Goal: Contribute content: Contribute content

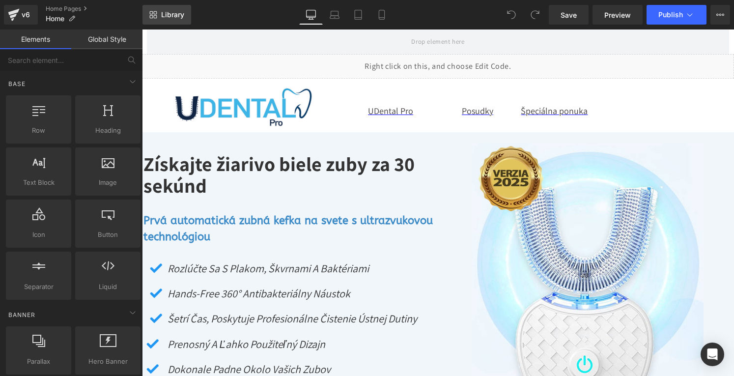
click at [181, 17] on span "Library" at bounding box center [172, 14] width 23 height 9
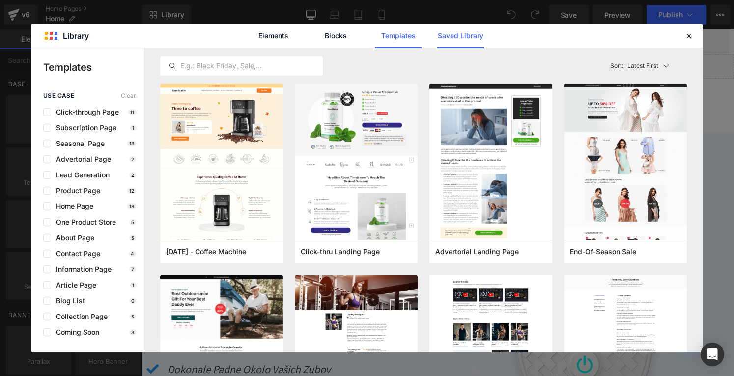
click at [451, 38] on link "Saved Library" at bounding box center [460, 36] width 47 height 25
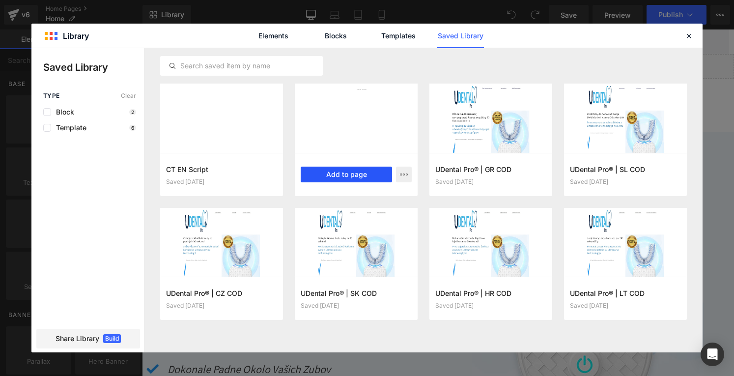
click at [339, 173] on button "Add to page" at bounding box center [346, 175] width 91 height 16
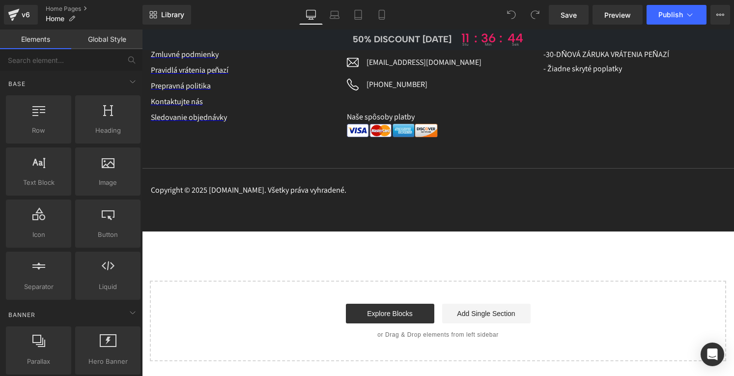
scroll to position [5601, 0]
click at [178, 12] on span "Library" at bounding box center [172, 14] width 23 height 9
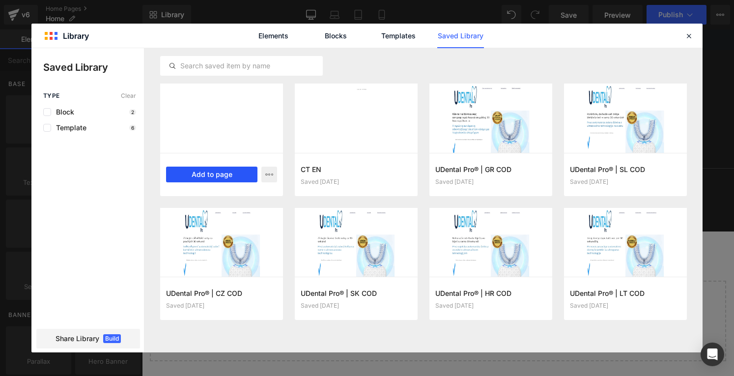
click at [224, 171] on button "Add to page" at bounding box center [211, 175] width 91 height 16
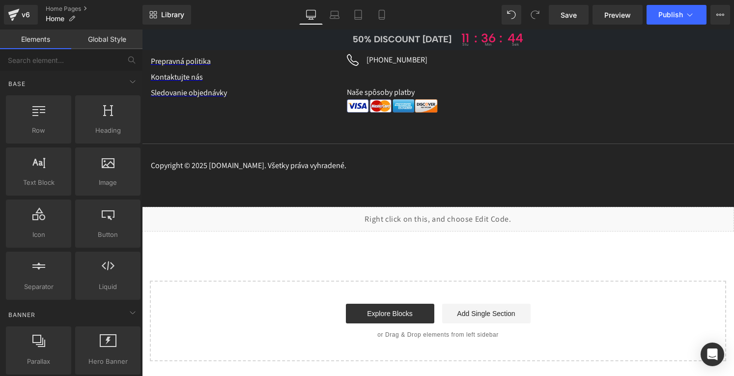
scroll to position [5626, 0]
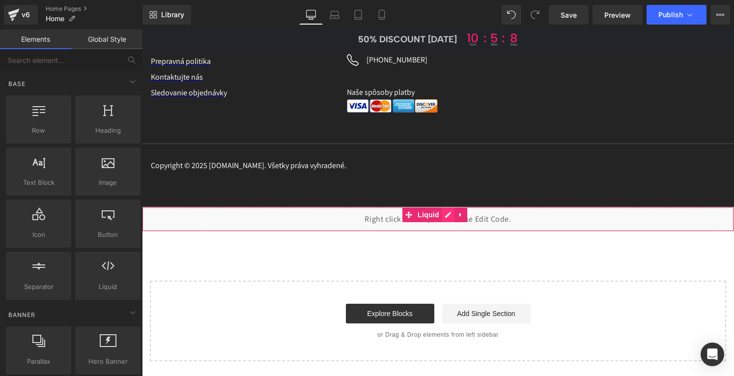
click at [448, 215] on div "Liquid" at bounding box center [438, 219] width 592 height 25
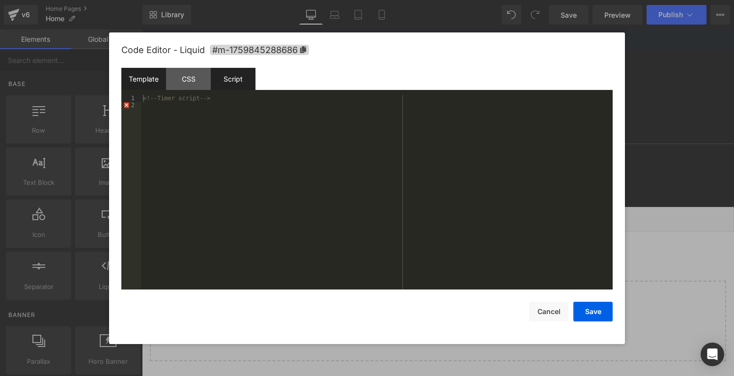
click at [233, 86] on div "Script" at bounding box center [233, 79] width 45 height 22
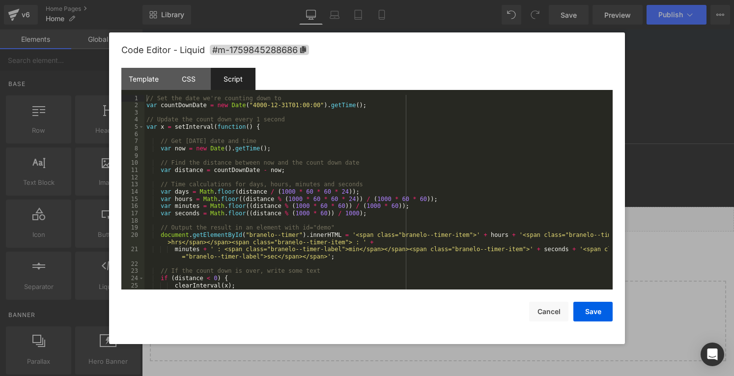
click at [179, 243] on div "// Set the date we're counting down to var countDownDate = new Date ( "4000-12-…" at bounding box center [376, 199] width 464 height 209
click at [265, 259] on div "// Set the date we're counting down to var countDownDate = new Date ( "4000-12-…" at bounding box center [376, 199] width 464 height 209
click at [586, 309] on button "Save" at bounding box center [592, 312] width 39 height 20
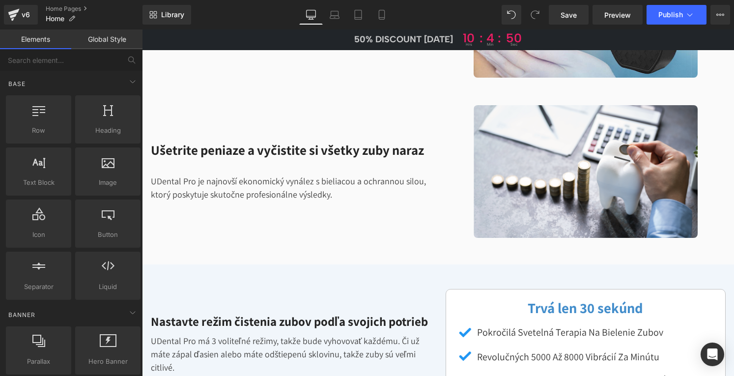
scroll to position [0, 0]
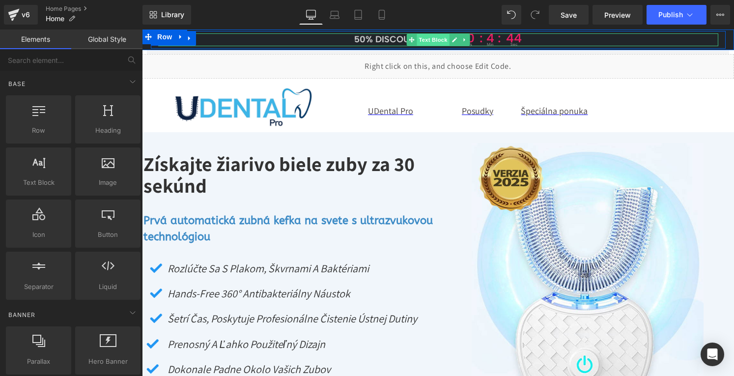
click at [417, 42] on span "Text Block" at bounding box center [433, 40] width 32 height 12
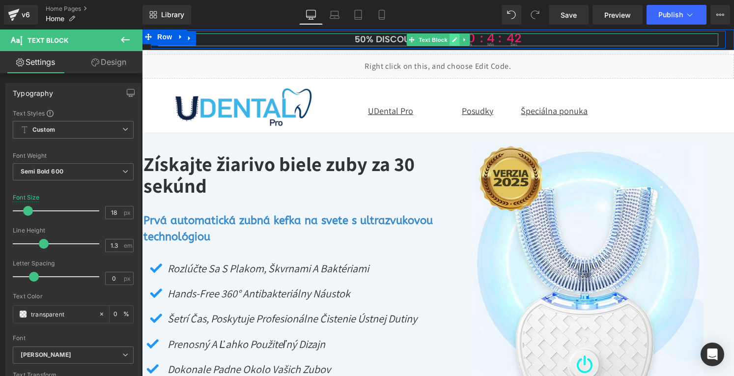
click at [449, 40] on link at bounding box center [454, 40] width 10 height 12
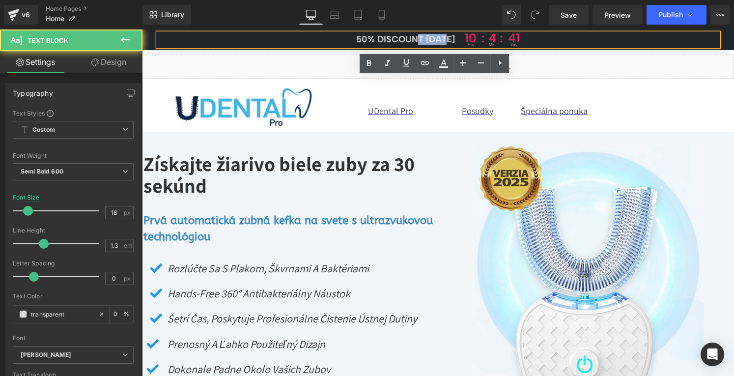
drag, startPoint x: 448, startPoint y: 39, endPoint x: 412, endPoint y: 39, distance: 36.4
click at [411, 39] on span "50% DISCOUNT [DATE]" at bounding box center [405, 39] width 99 height 11
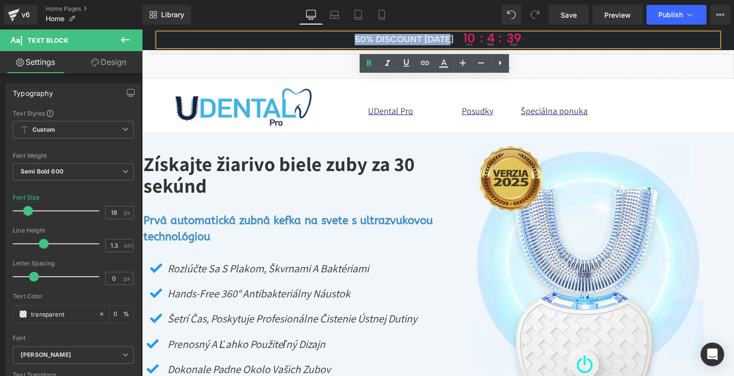
drag, startPoint x: 453, startPoint y: 40, endPoint x: 347, endPoint y: 39, distance: 105.6
click at [347, 39] on p "50% DISCOUNT [DATE] 10 hrs : 4 : min 39 sec" at bounding box center [438, 39] width 560 height 13
paste div
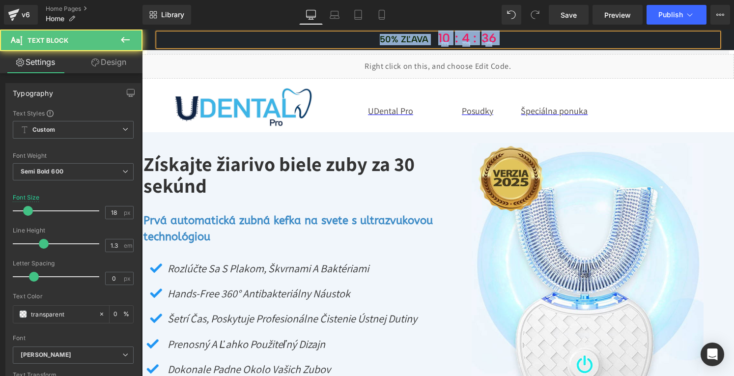
drag, startPoint x: 348, startPoint y: 37, endPoint x: 397, endPoint y: 32, distance: 49.3
click at [397, 33] on div "50% zľava 10 hrs : 4 : min 36 sec" at bounding box center [438, 39] width 560 height 13
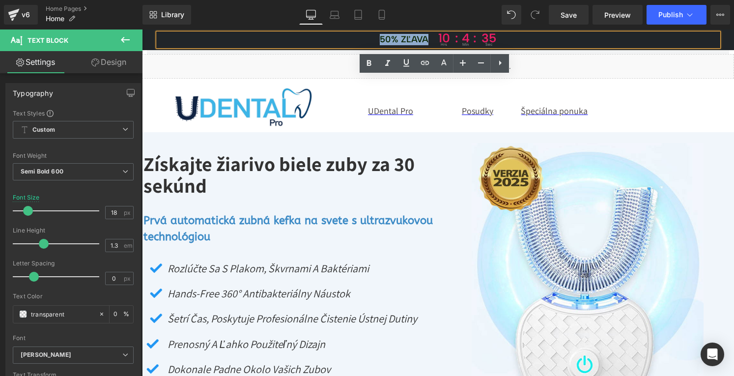
click at [410, 36] on font "50% zľava" at bounding box center [404, 39] width 49 height 11
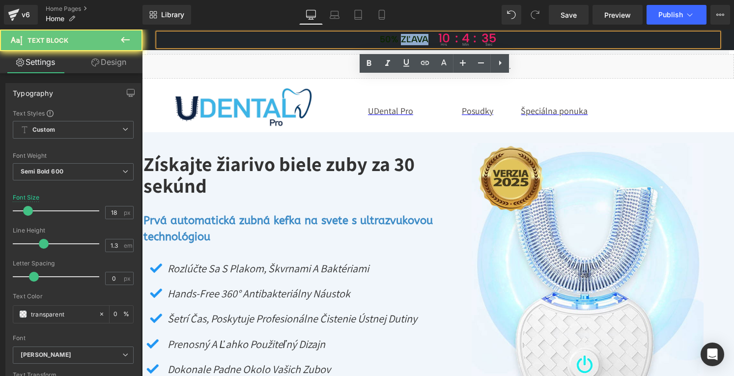
click at [410, 36] on font "50% zľava" at bounding box center [404, 39] width 49 height 11
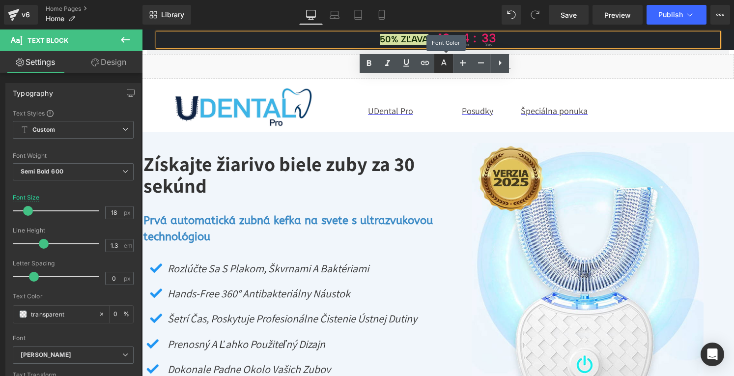
click at [441, 63] on icon at bounding box center [444, 63] width 12 height 12
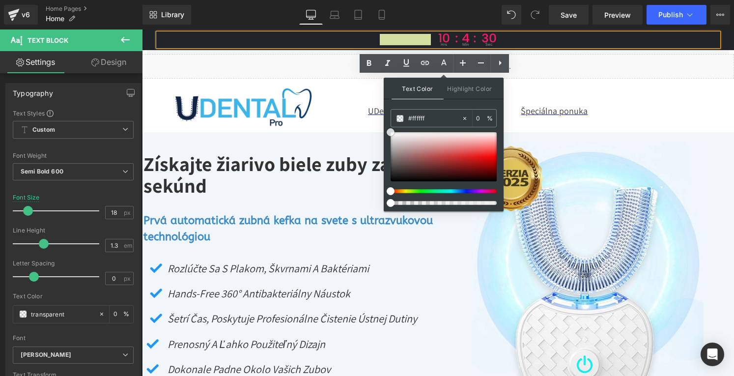
drag, startPoint x: 391, startPoint y: 178, endPoint x: 386, endPoint y: 124, distance: 54.3
click at [386, 124] on div "Text Color Highlight Color #333333 #000000 0 % transparent 0 %" at bounding box center [444, 145] width 120 height 134
drag, startPoint x: 478, startPoint y: 117, endPoint x: 473, endPoint y: 117, distance: 5.4
click at [473, 117] on div "0 %" at bounding box center [485, 118] width 24 height 17
type input "100"
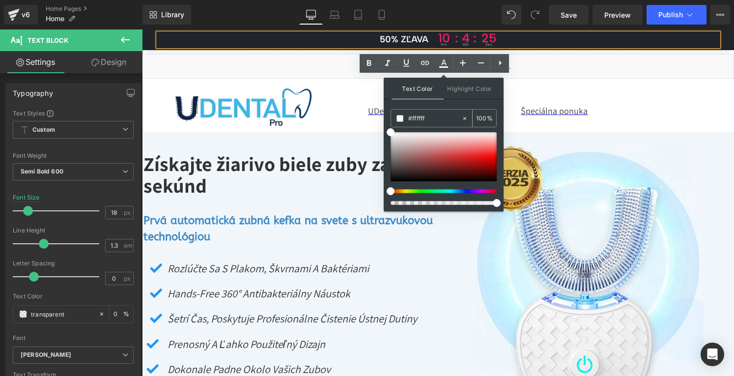
click at [400, 116] on span at bounding box center [399, 118] width 7 height 7
click at [392, 132] on span at bounding box center [391, 132] width 8 height 8
click at [399, 117] on span at bounding box center [399, 118] width 7 height 7
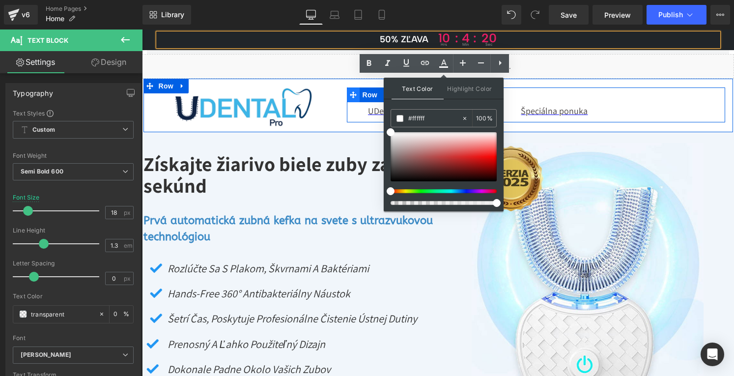
click at [355, 88] on span at bounding box center [353, 94] width 13 height 15
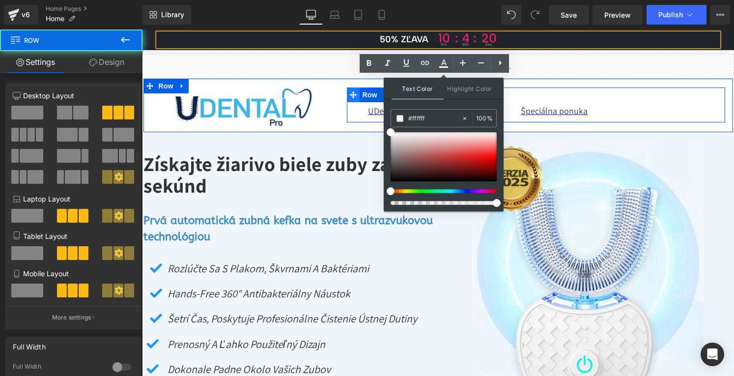
click at [355, 88] on span at bounding box center [353, 94] width 13 height 15
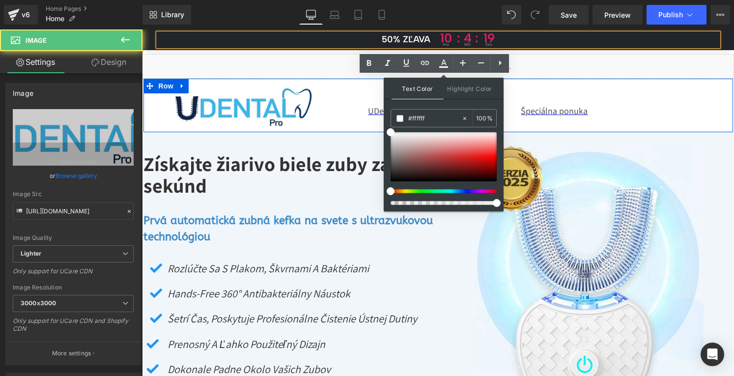
click at [323, 87] on div "Image" at bounding box center [242, 107] width 182 height 40
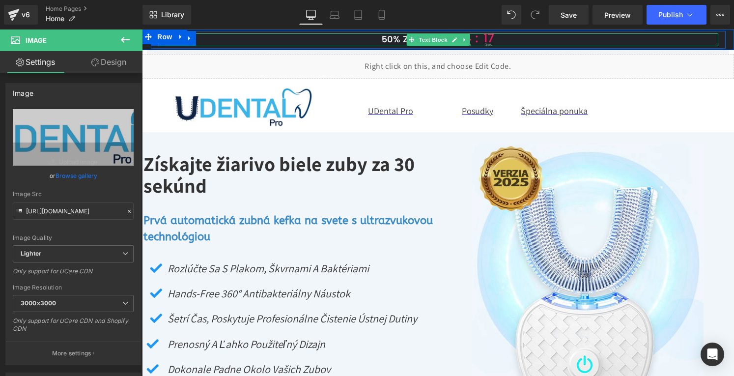
click at [406, 39] on span at bounding box center [411, 40] width 10 height 12
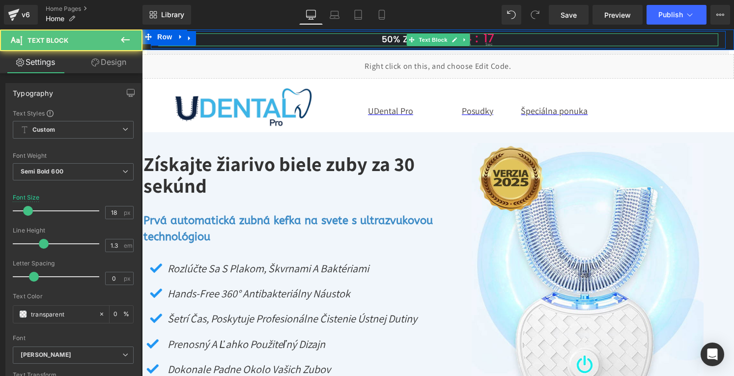
click at [406, 39] on span at bounding box center [411, 40] width 10 height 12
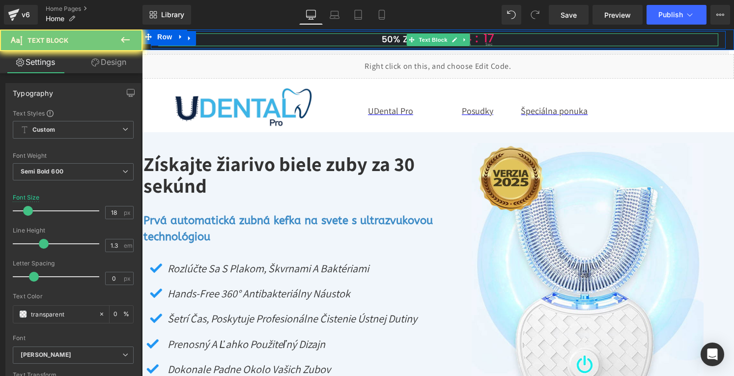
click at [392, 39] on span "50% zľava" at bounding box center [406, 39] width 49 height 11
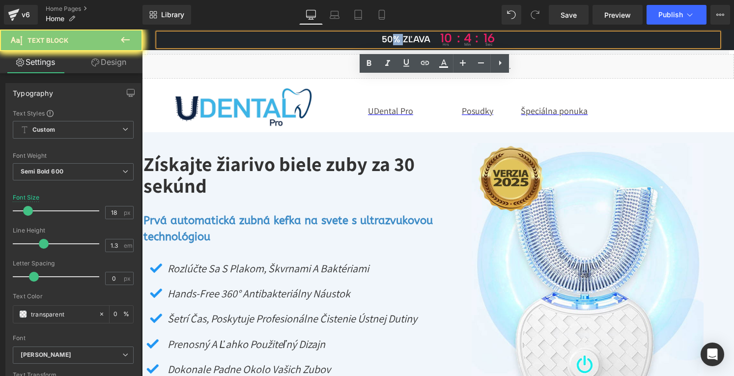
click at [392, 39] on span "50% zľava" at bounding box center [406, 39] width 49 height 11
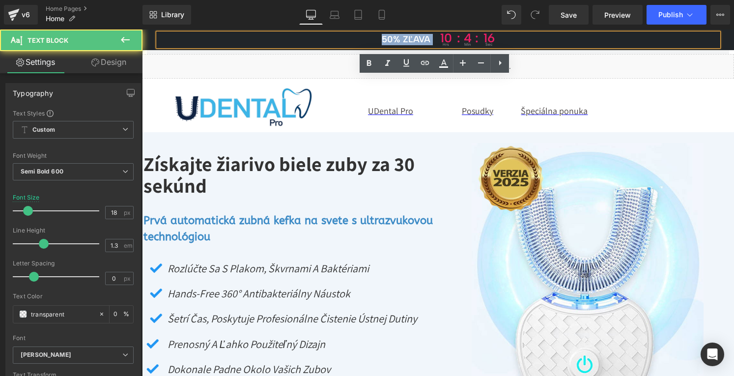
click at [392, 39] on span "50% zľava" at bounding box center [406, 39] width 49 height 11
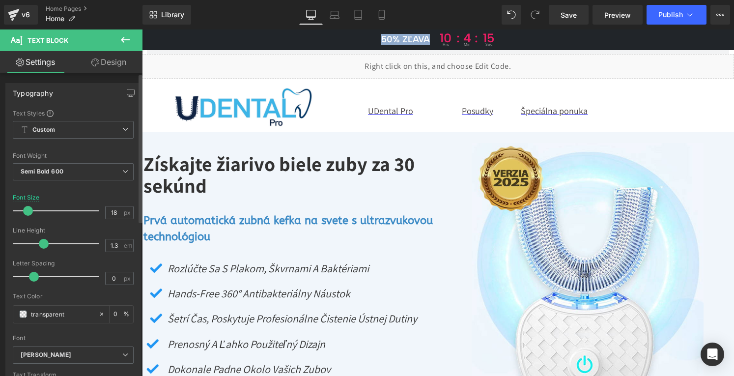
scroll to position [98, 0]
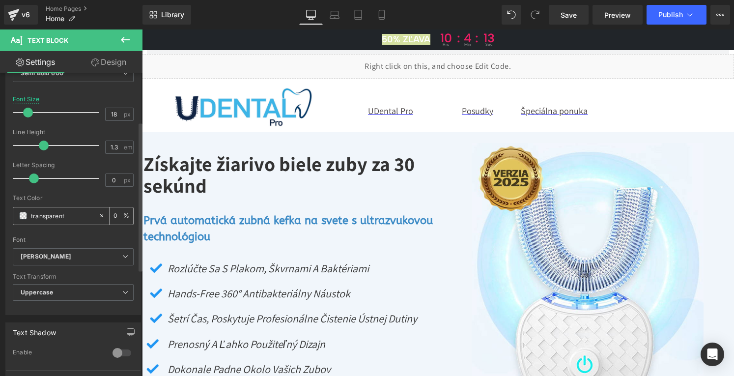
click at [113, 215] on input "0" at bounding box center [118, 215] width 10 height 11
drag, startPoint x: 113, startPoint y: 215, endPoint x: 109, endPoint y: 214, distance: 5.0
click at [110, 214] on div "0 %" at bounding box center [122, 215] width 24 height 17
type input "100"
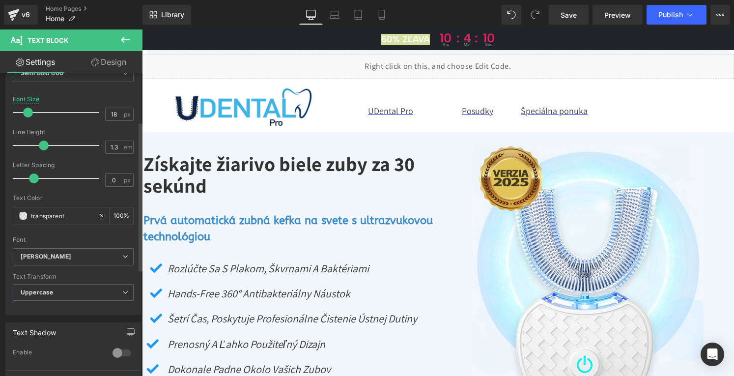
click at [108, 236] on div "Font" at bounding box center [73, 239] width 121 height 7
click at [86, 255] on b "[PERSON_NAME]" at bounding box center [72, 256] width 102 height 8
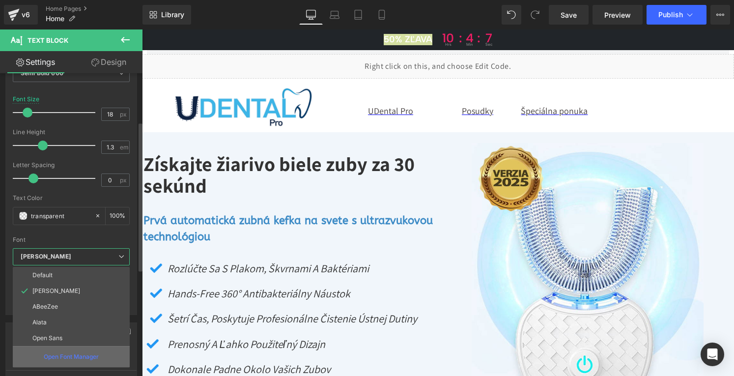
click at [73, 354] on p "Open Font Manager" at bounding box center [71, 356] width 55 height 9
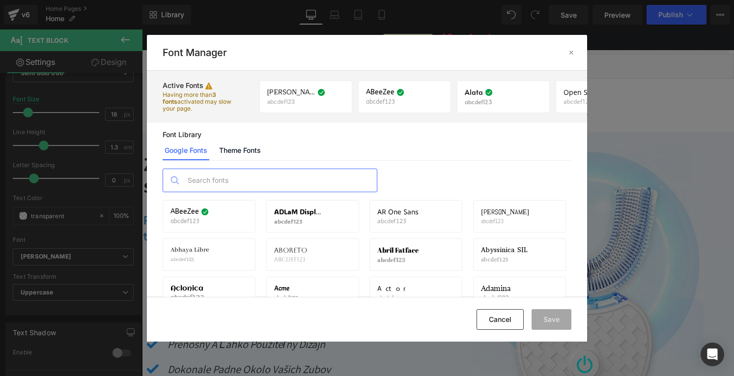
click at [229, 173] on input "text" at bounding box center [280, 180] width 194 height 23
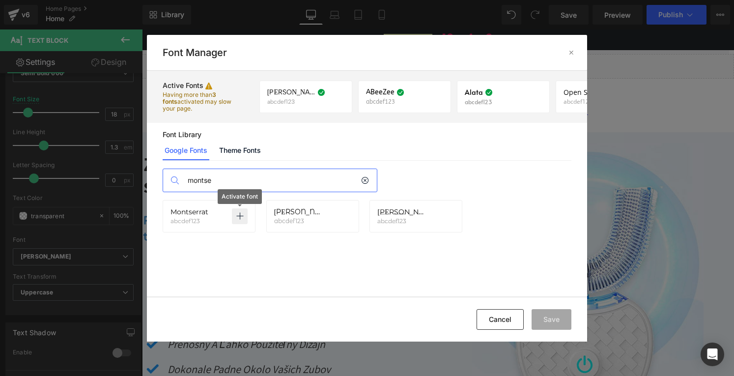
type input "montse"
click at [239, 214] on icon at bounding box center [240, 216] width 8 height 8
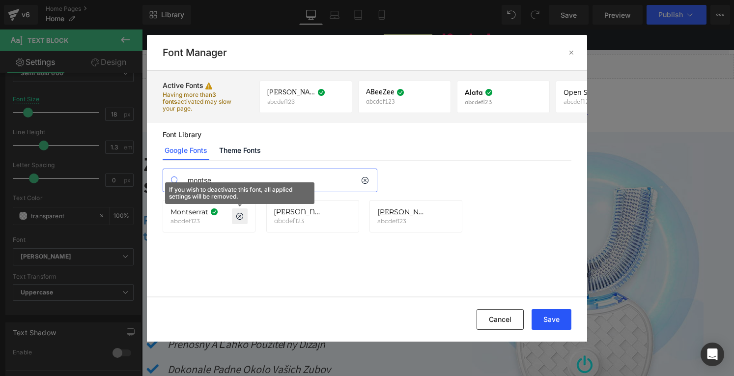
click at [558, 316] on button "Save" at bounding box center [552, 319] width 40 height 21
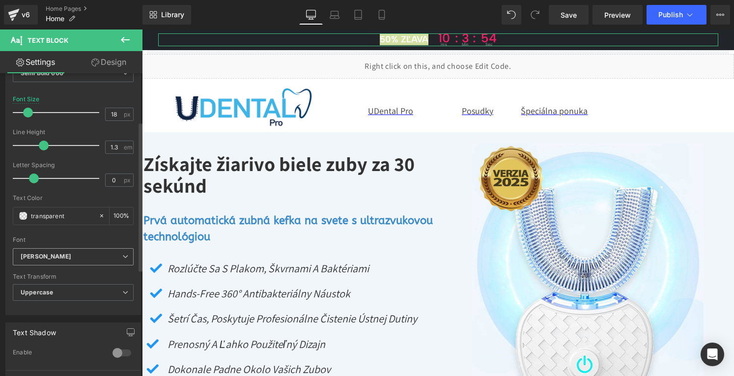
click at [56, 257] on b "[PERSON_NAME]" at bounding box center [72, 256] width 102 height 8
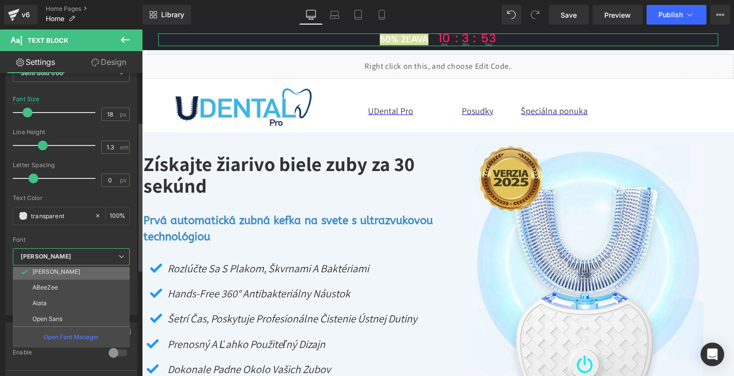
scroll to position [35, 0]
click at [51, 317] on p "Montserrat" at bounding box center [47, 317] width 31 height 7
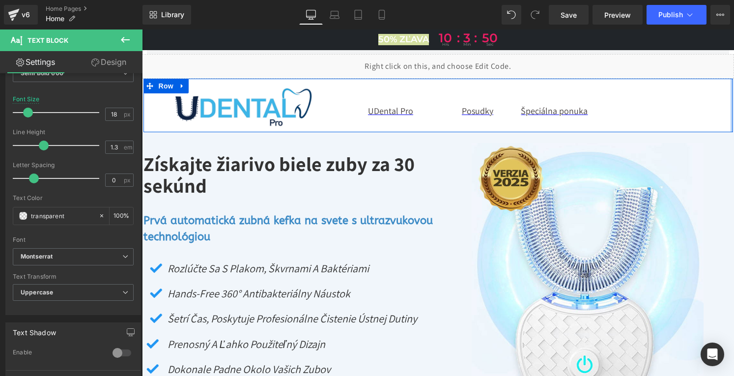
click at [725, 88] on div "Image UDental Pro Text Block Posudky Text Block Špeciálna ponuka Text Block Row…" at bounding box center [437, 106] width 589 height 54
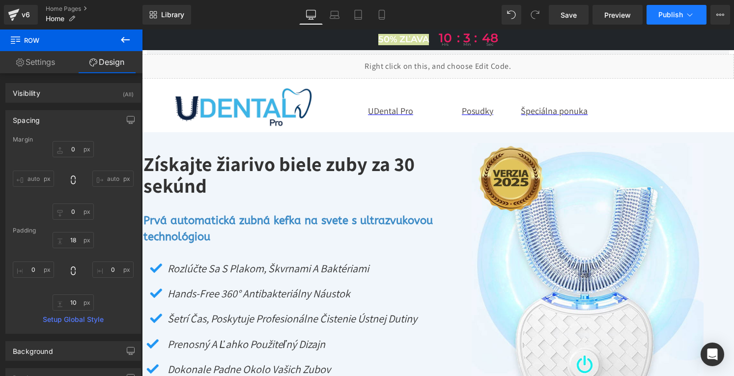
click at [667, 15] on span "Publish" at bounding box center [670, 15] width 25 height 8
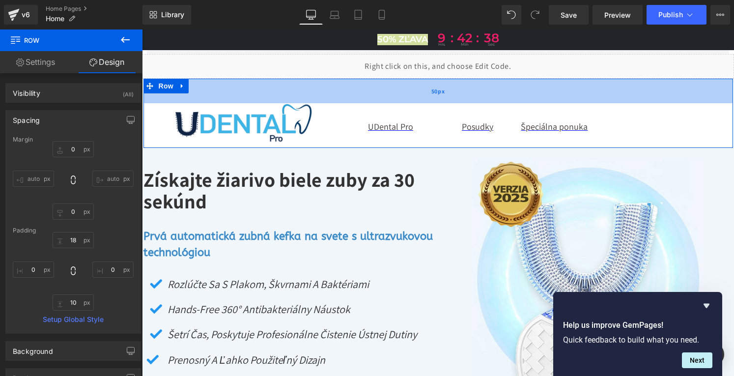
drag, startPoint x: 281, startPoint y: 81, endPoint x: 279, endPoint y: 97, distance: 15.8
click at [279, 97] on div "50px" at bounding box center [437, 91] width 589 height 25
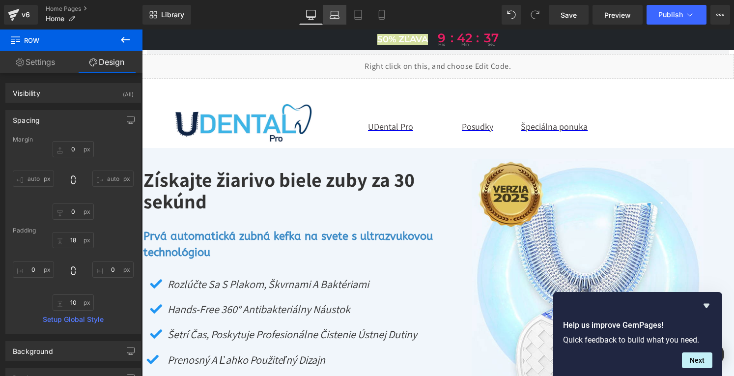
click at [335, 8] on link "Laptop" at bounding box center [335, 15] width 24 height 20
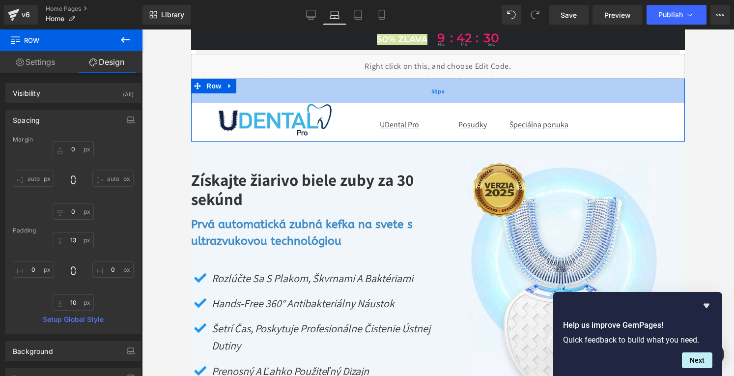
drag, startPoint x: 317, startPoint y: 79, endPoint x: 320, endPoint y: 97, distance: 18.3
click at [320, 97] on div "50px" at bounding box center [438, 91] width 494 height 25
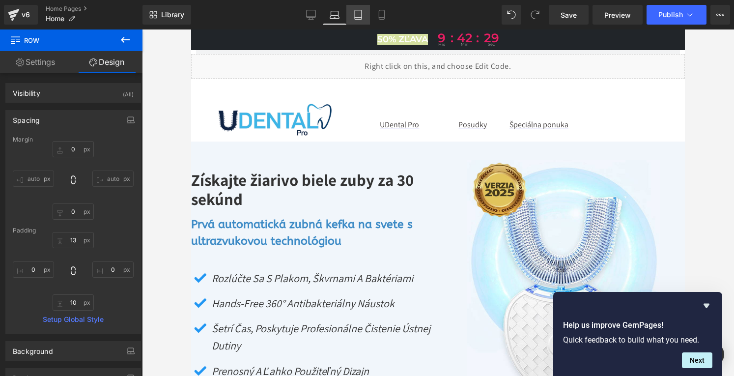
click at [359, 20] on link "Tablet" at bounding box center [358, 15] width 24 height 20
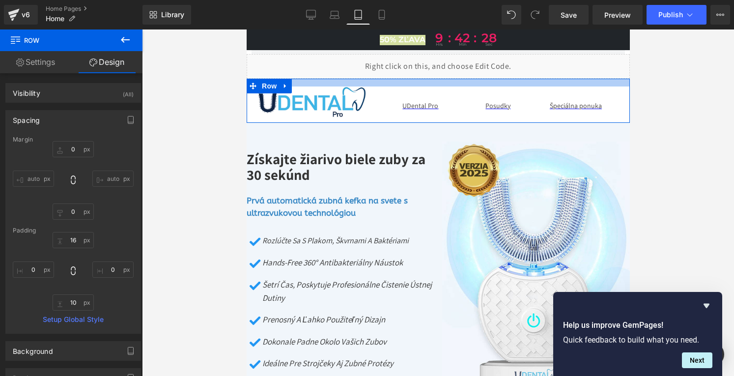
click at [322, 79] on div at bounding box center [437, 83] width 383 height 8
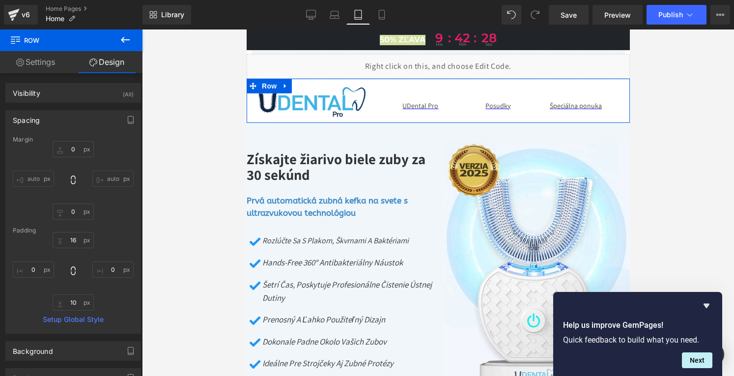
click at [322, 79] on div at bounding box center [437, 83] width 383 height 8
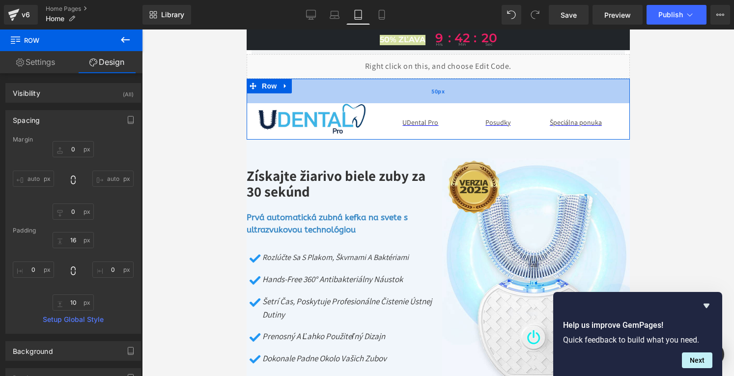
drag, startPoint x: 322, startPoint y: 79, endPoint x: 321, endPoint y: 95, distance: 16.8
click at [321, 95] on div "50px" at bounding box center [437, 91] width 383 height 25
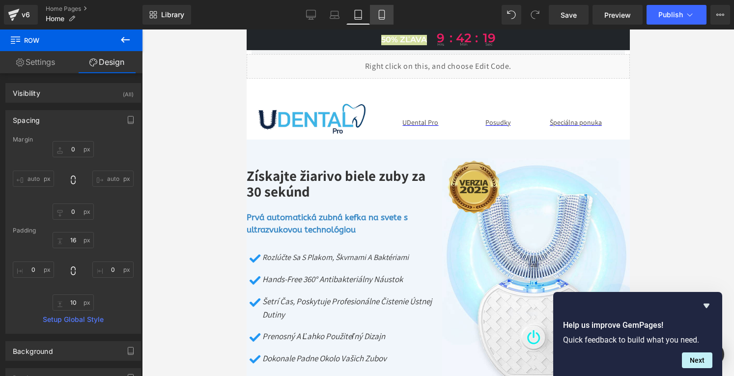
click at [386, 13] on icon at bounding box center [382, 15] width 10 height 10
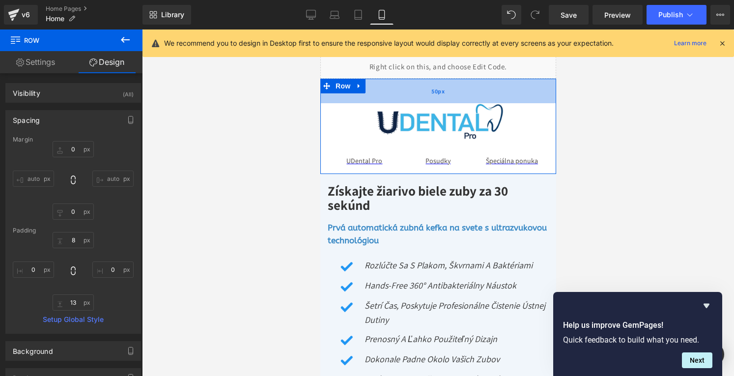
drag, startPoint x: 388, startPoint y: 80, endPoint x: 387, endPoint y: 100, distance: 20.7
click at [387, 100] on div "50px" at bounding box center [438, 91] width 236 height 25
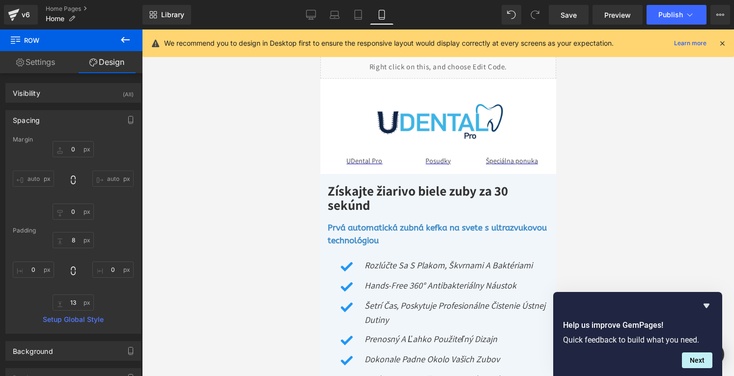
click at [635, 102] on div at bounding box center [438, 202] width 592 height 346
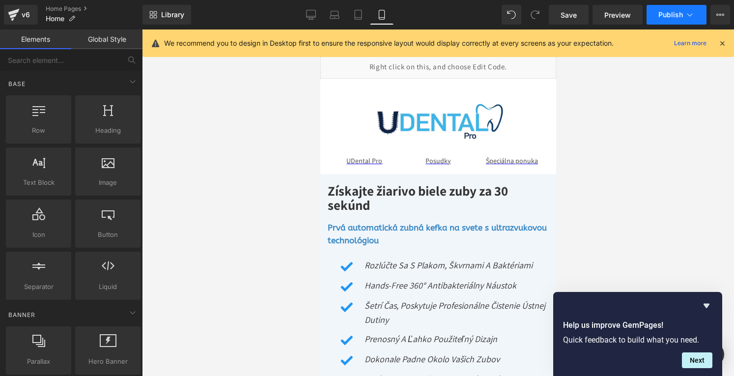
click at [665, 13] on span "Publish" at bounding box center [670, 15] width 25 height 8
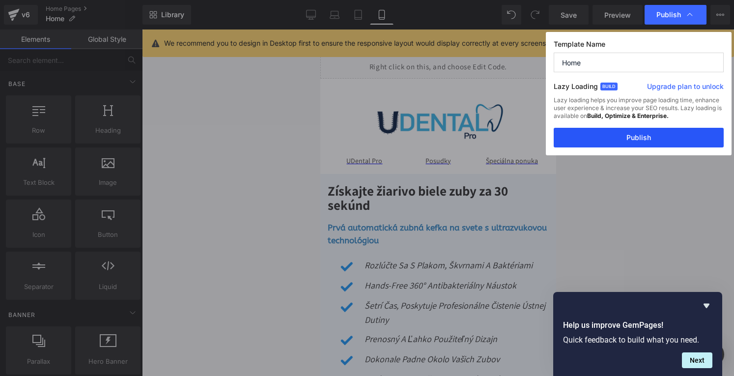
click at [627, 135] on button "Publish" at bounding box center [639, 138] width 170 height 20
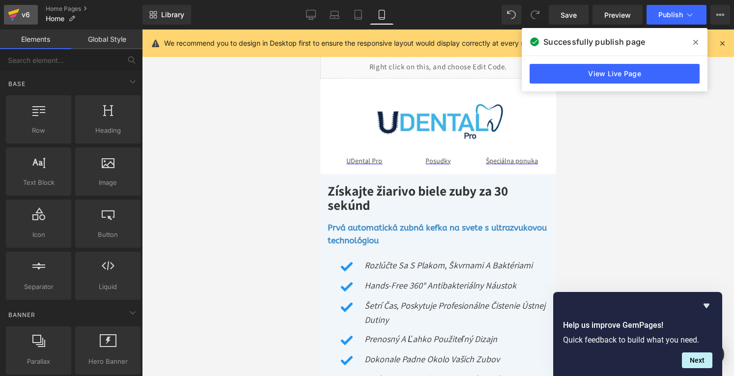
click at [13, 16] on icon at bounding box center [13, 16] width 7 height 4
